Goal: Transaction & Acquisition: Purchase product/service

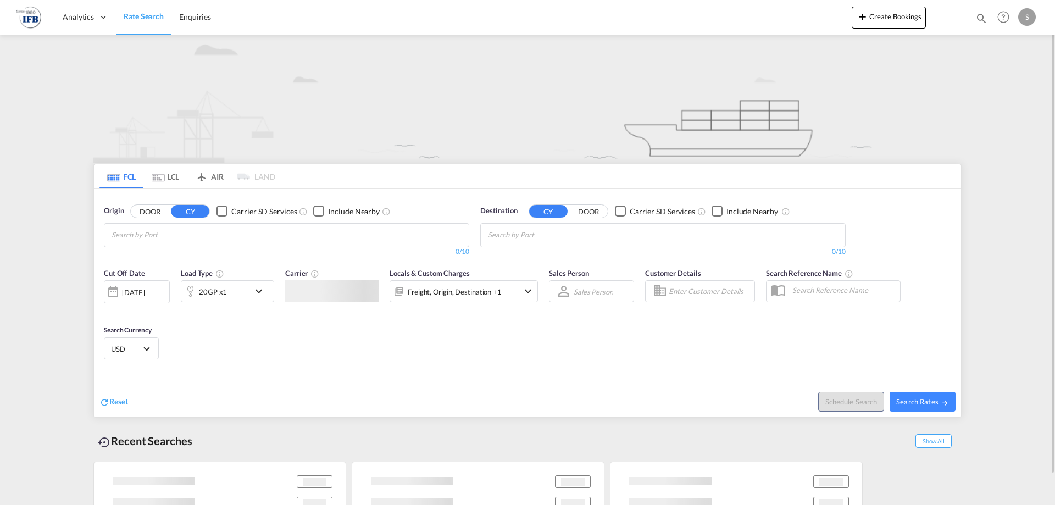
click at [215, 230] on input "Chips input." at bounding box center [164, 235] width 104 height 18
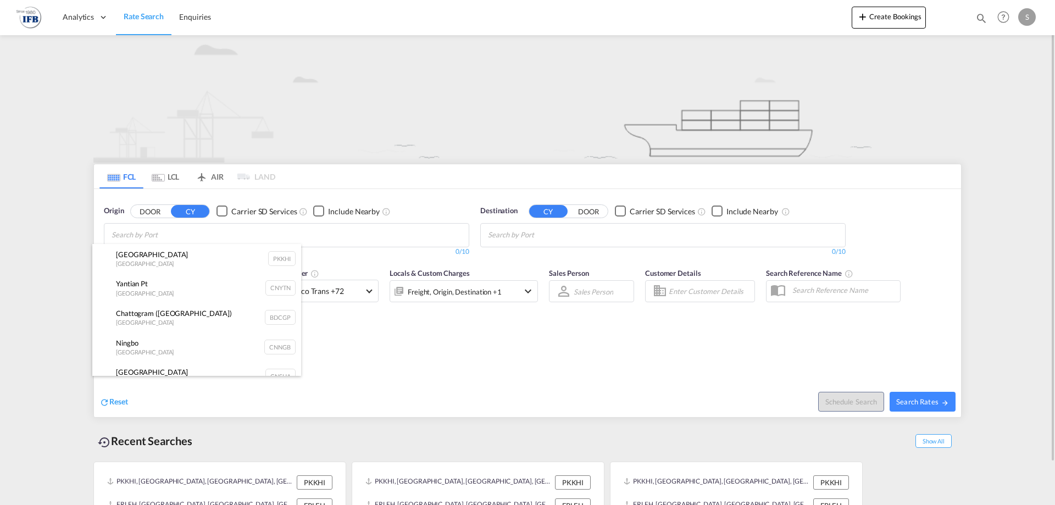
paste input "[GEOGRAPHIC_DATA]"
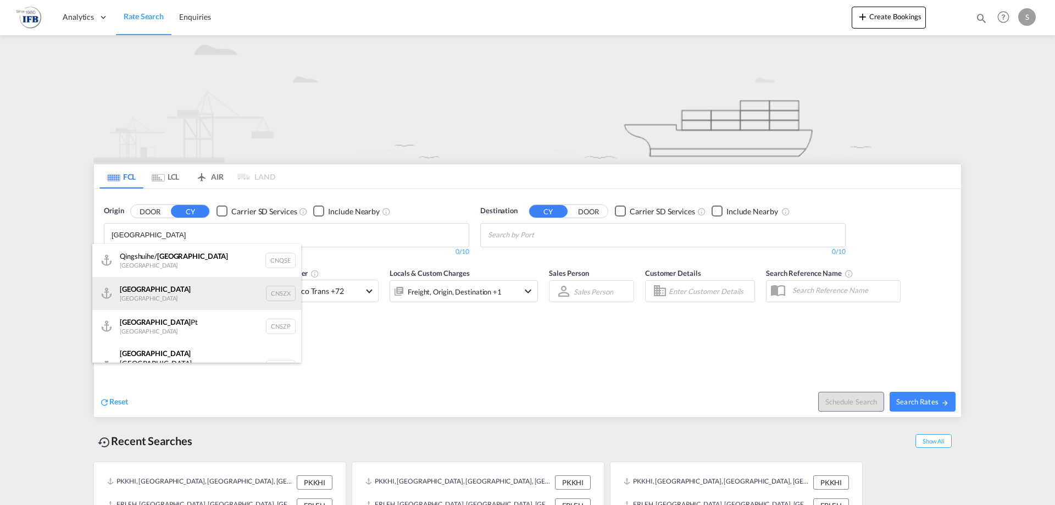
type input "[GEOGRAPHIC_DATA]"
click at [196, 298] on div "Shenzhen [GEOGRAPHIC_DATA] CNSZX" at bounding box center [196, 293] width 209 height 33
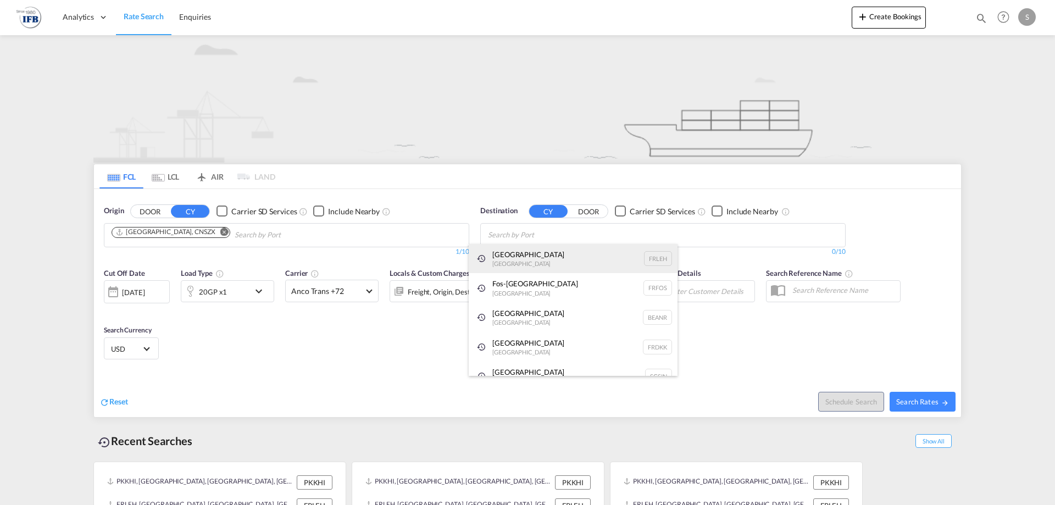
click at [548, 255] on div "[GEOGRAPHIC_DATA] FRLEH" at bounding box center [573, 259] width 209 height 30
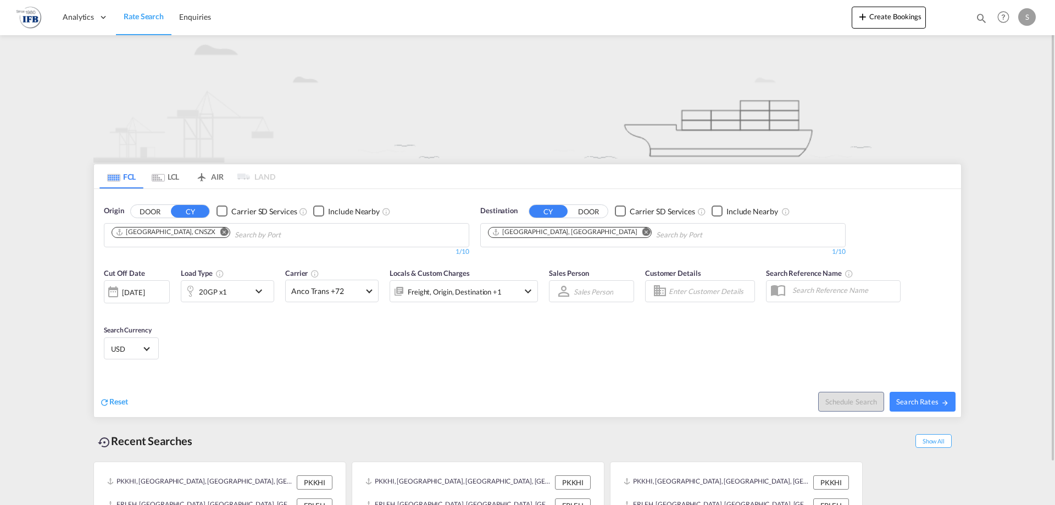
click at [261, 290] on md-icon "icon-chevron-down" at bounding box center [261, 291] width 19 height 13
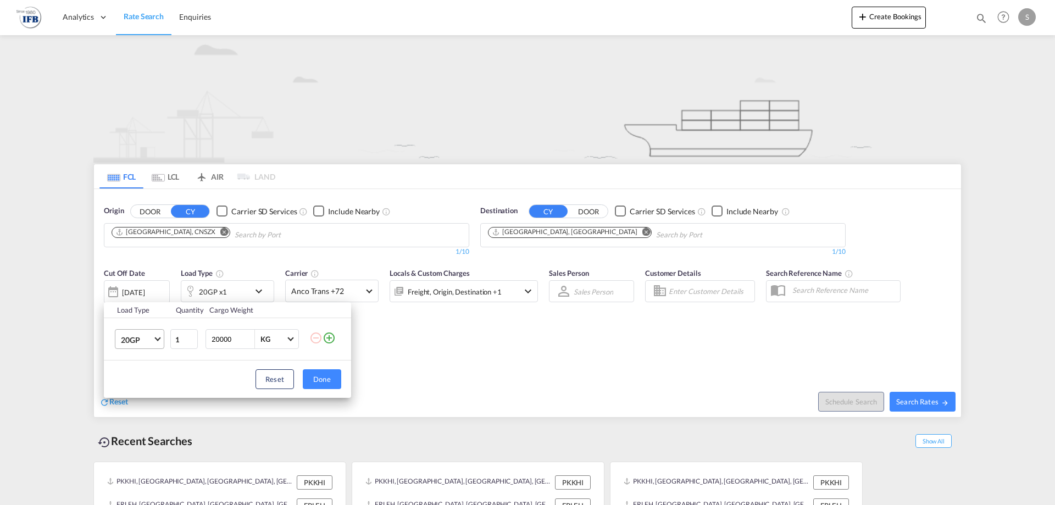
click at [156, 340] on md-select-value "20GP" at bounding box center [142, 339] width 44 height 19
click at [141, 392] on div "40HC" at bounding box center [131, 392] width 20 height 11
click at [581, 354] on div "Load Type Quantity Cargo Weight 40HC 1 20000 KG KG Load type addition is restri…" at bounding box center [527, 252] width 1055 height 505
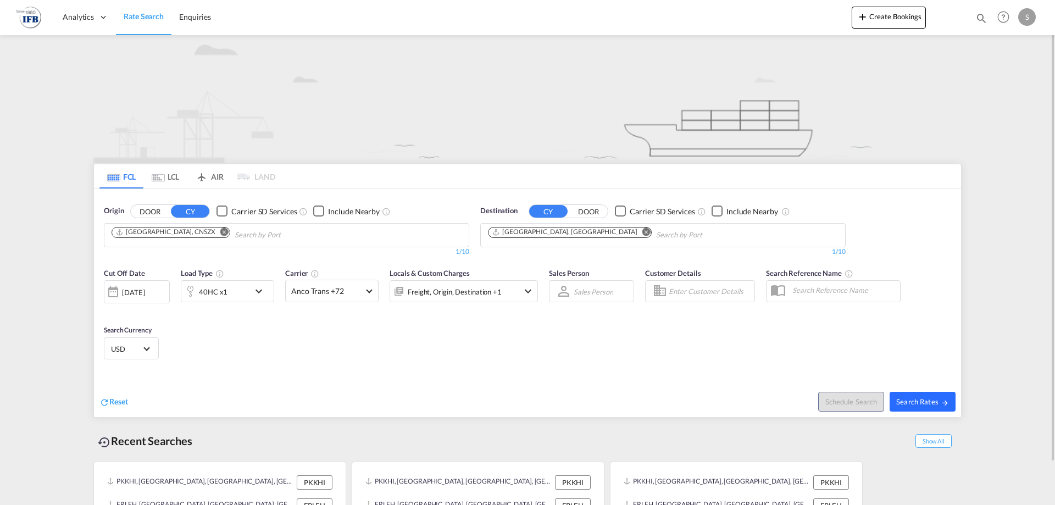
click at [915, 397] on span "Search Rates" at bounding box center [923, 401] width 53 height 9
type input "CNSZX to FRLEH / [DATE]"
